Goal: Task Accomplishment & Management: Complete application form

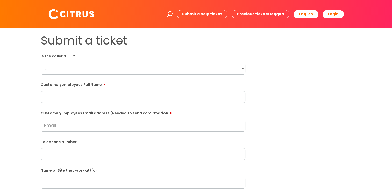
click at [80, 70] on select "... Citrus Customer Citrus Employee Contractor Supplier" at bounding box center [143, 69] width 205 height 12
select select "Citrus Employee"
click at [41, 63] on select "... Citrus Customer Citrus Employee Contractor Supplier" at bounding box center [143, 69] width 205 height 12
click at [225, 125] on input "Customer/Employees Email address (Needed to send confirmation" at bounding box center [143, 126] width 205 height 12
paste input "adudickson.da@gmail.com"
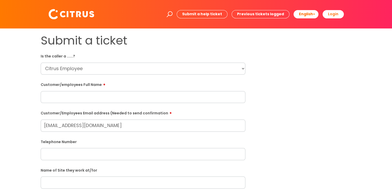
type input "adudickson.da@gmail.com"
click at [147, 100] on input "text" at bounding box center [143, 97] width 205 height 12
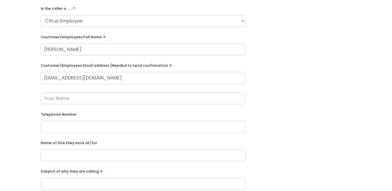
scroll to position [78, 0]
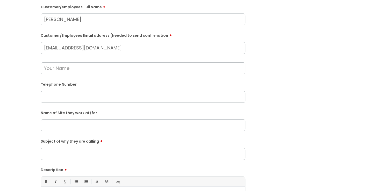
type input "Dickson Adu"
click at [115, 88] on div "Telephone Number" at bounding box center [143, 91] width 205 height 23
click at [122, 106] on form "Is the caller a ......? ... Citrus Customer Citrus Employee Contractor Supplier…" at bounding box center [143, 120] width 205 height 292
click at [123, 99] on input "text" at bounding box center [143, 97] width 205 height 12
click at [112, 100] on input "text" at bounding box center [143, 97] width 205 height 12
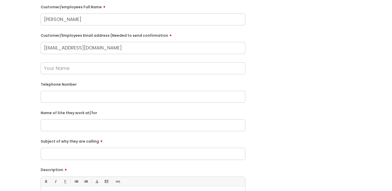
paste input "07442799077"
type input "07442799077"
click at [101, 154] on input "Subject of why they are calling" at bounding box center [143, 154] width 205 height 12
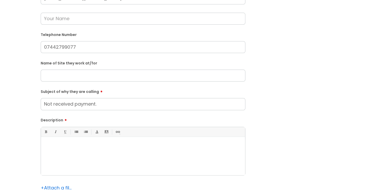
scroll to position [207, 0]
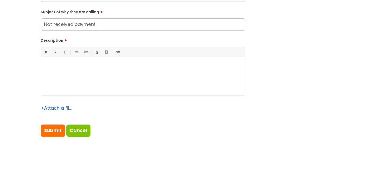
type input "Not received payment."
click at [102, 70] on div at bounding box center [143, 78] width 204 height 36
paste div
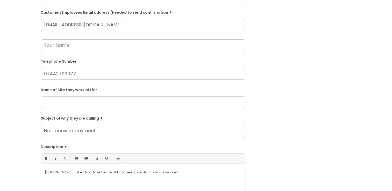
scroll to position [155, 0]
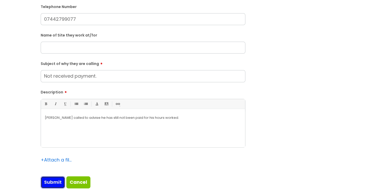
click at [60, 181] on input "Submit" at bounding box center [53, 182] width 24 height 12
type input "Please Wait..."
